Goal: Find specific page/section: Find specific page/section

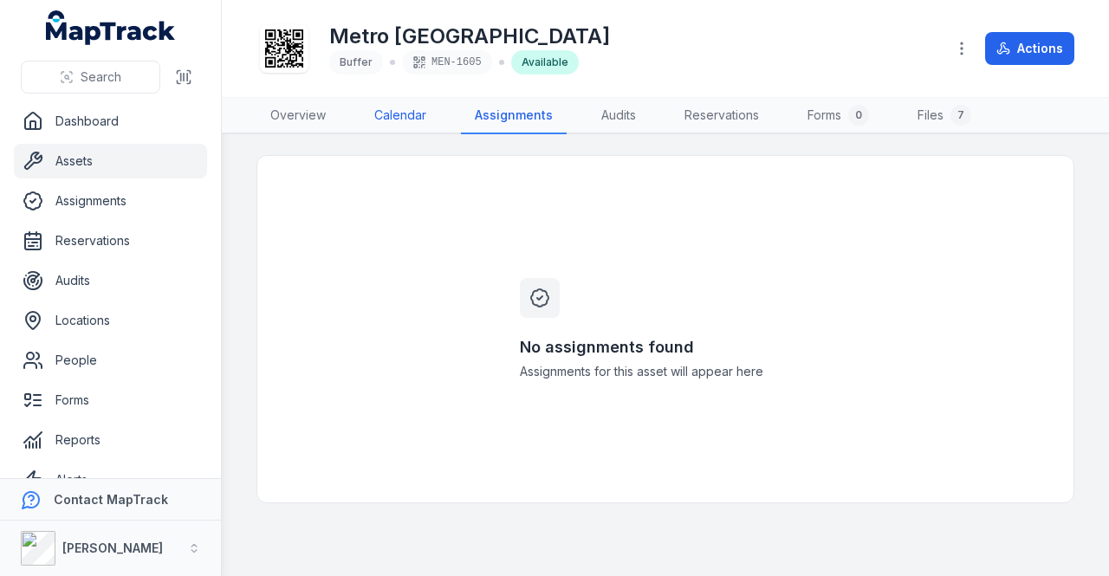
click at [404, 102] on link "Calendar" at bounding box center [400, 116] width 80 height 36
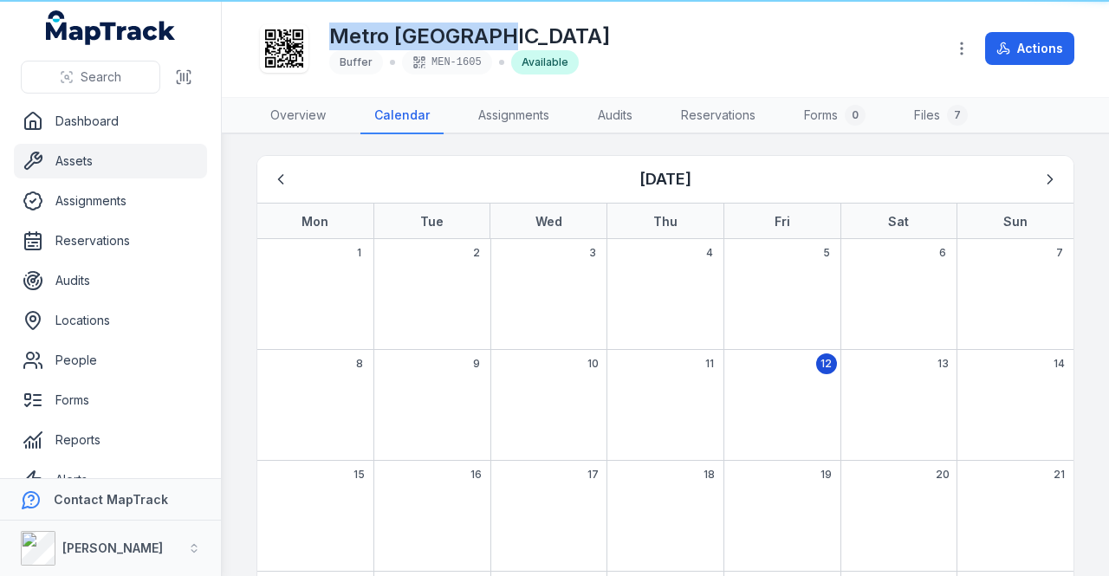
drag, startPoint x: 465, startPoint y: 41, endPoint x: 327, endPoint y: 46, distance: 138.7
click at [327, 46] on div "Metro Melbourne Buffer MEN-1605 Available" at bounding box center [593, 48] width 675 height 55
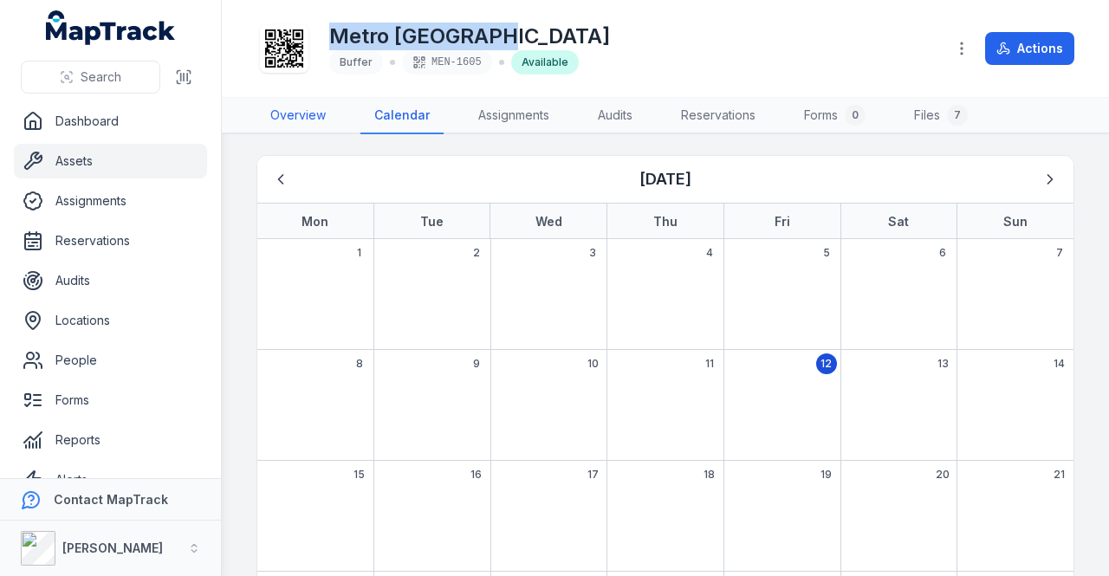
click at [293, 117] on link "Overview" at bounding box center [297, 116] width 83 height 36
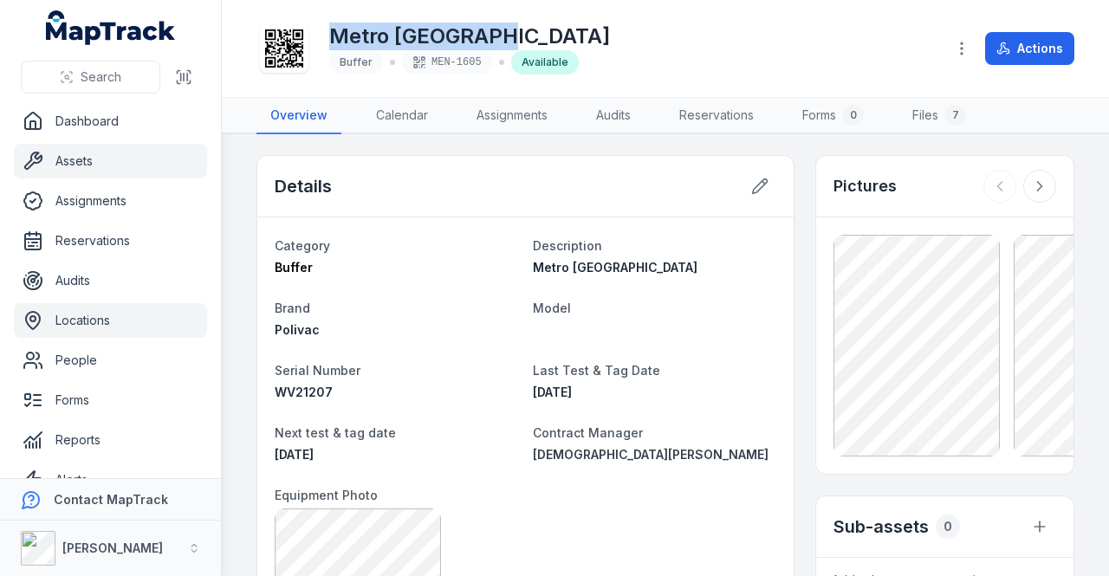
click at [154, 325] on link "Locations" at bounding box center [110, 320] width 193 height 35
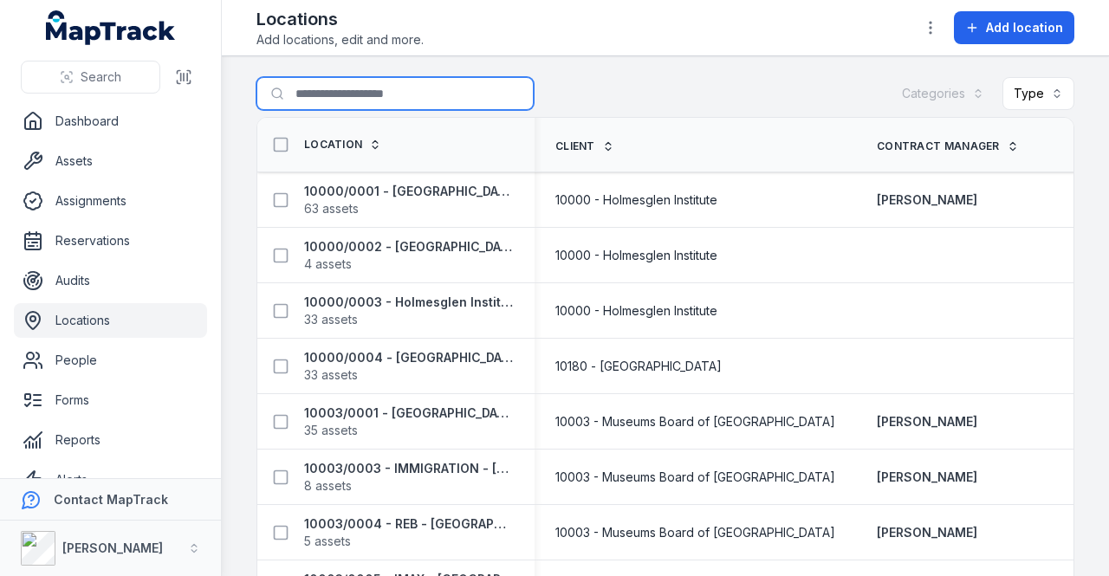
drag, startPoint x: 381, startPoint y: 100, endPoint x: 381, endPoint y: 91, distance: 9.5
click at [381, 100] on input "Search for locations" at bounding box center [394, 93] width 277 height 33
type input "*****"
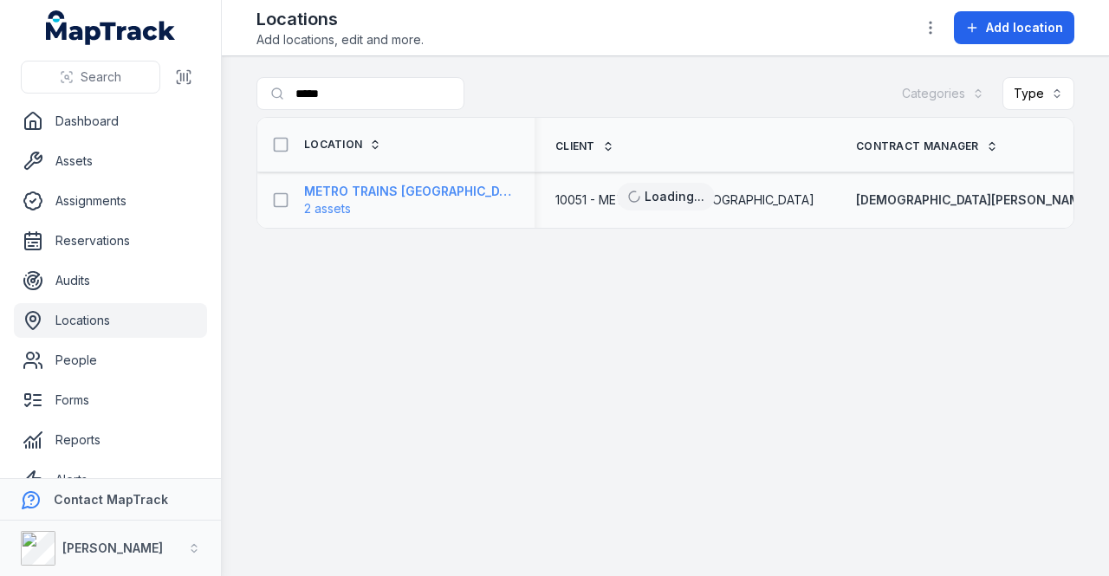
click at [433, 194] on strong "METRO TRAINS [GEOGRAPHIC_DATA]" at bounding box center [409, 191] width 210 height 17
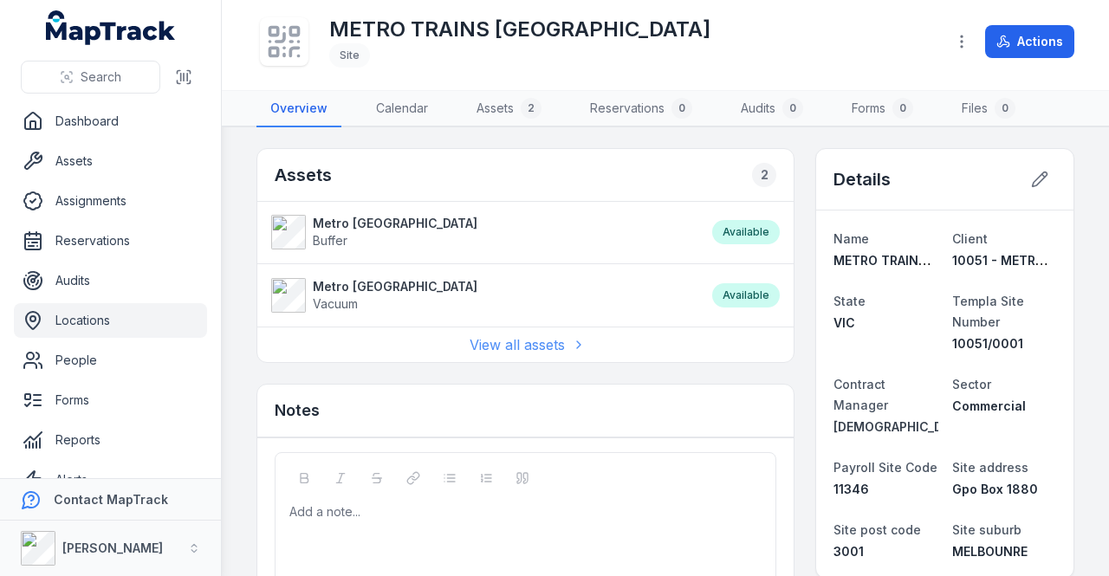
click at [471, 352] on link "View all assets" at bounding box center [525, 344] width 113 height 21
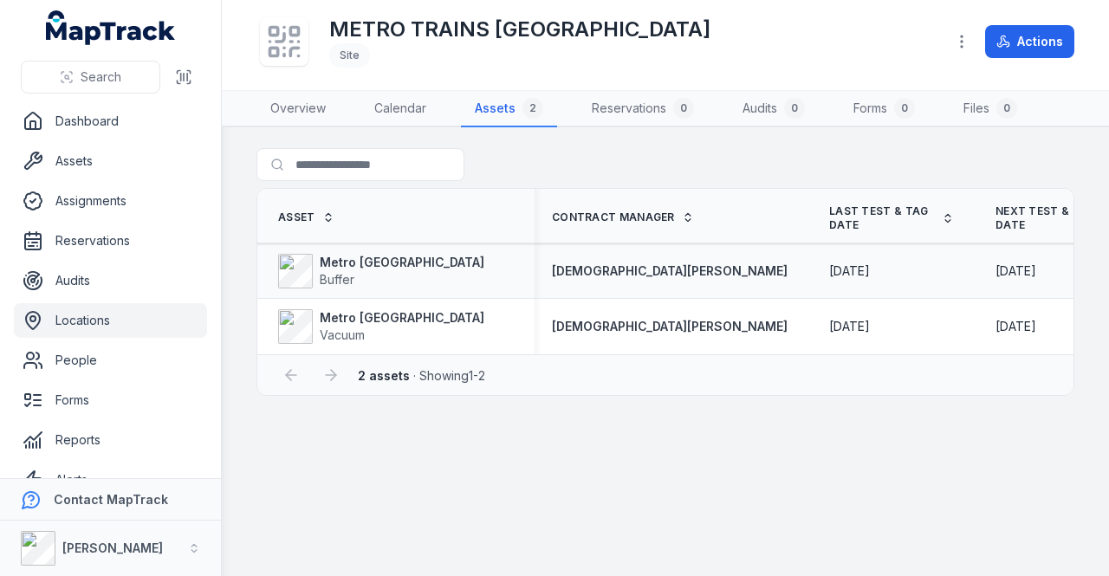
scroll to position [0, 600]
